Goal: Browse casually: Explore the website without a specific task or goal

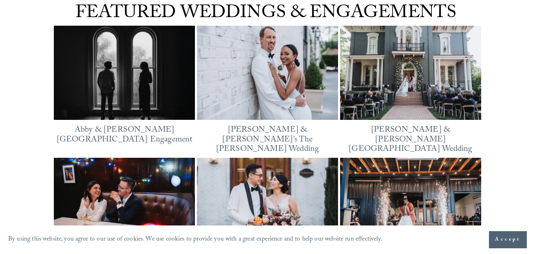
scroll to position [966, 0]
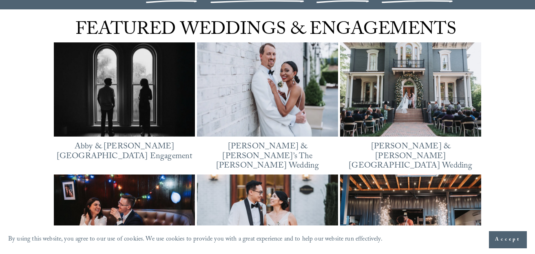
click at [129, 97] on img at bounding box center [124, 90] width 141 height 106
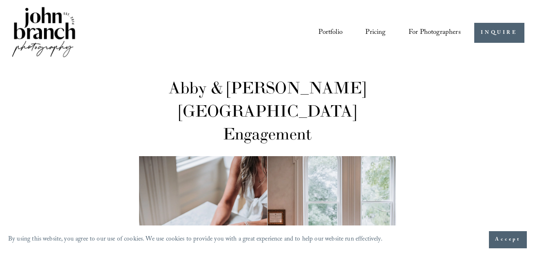
click at [52, 16] on img at bounding box center [44, 32] width 66 height 55
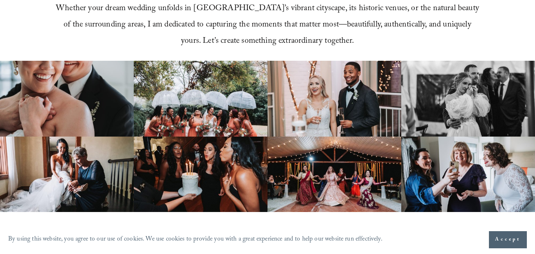
scroll to position [416, 0]
